Goal: Check status: Check status

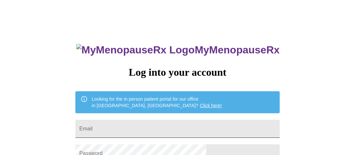
click at [124, 126] on input "Email" at bounding box center [177, 129] width 204 height 18
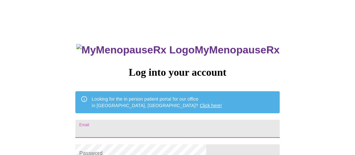
type input "klkuhn1@yahoo.com"
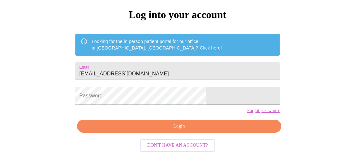
scroll to position [68, 0]
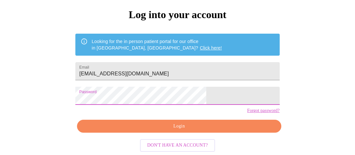
click at [157, 127] on span "Login" at bounding box center [178, 127] width 189 height 8
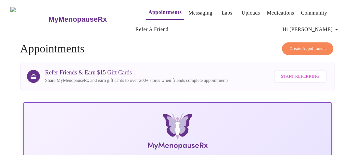
click at [328, 27] on span "Hi [PERSON_NAME]" at bounding box center [311, 29] width 58 height 9
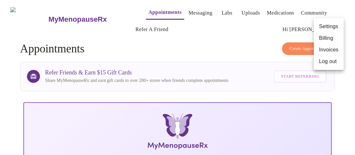
click at [185, 44] on div at bounding box center [177, 77] width 355 height 155
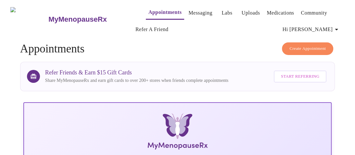
click at [221, 11] on link "Labs" at bounding box center [226, 12] width 11 height 9
